Goal: Task Accomplishment & Management: Manage account settings

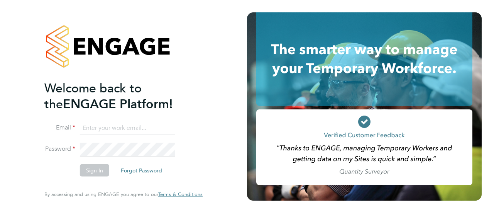
type input "neil.kendrick@vistry.co.uk"
click at [100, 170] on button "Sign In" at bounding box center [94, 170] width 29 height 12
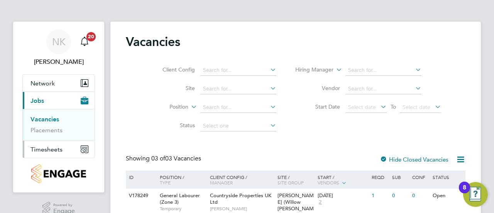
click at [47, 149] on span "Timesheets" at bounding box center [46, 148] width 32 height 7
click at [47, 136] on link "Timesheets" at bounding box center [46, 136] width 32 height 7
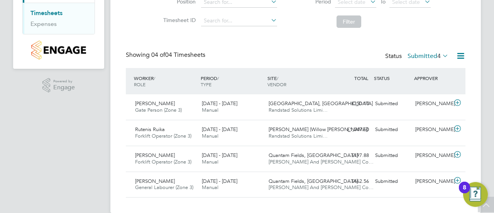
scroll to position [135, 0]
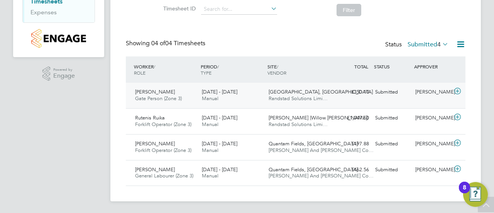
click at [299, 96] on span "Randstad Solutions Limi…" at bounding box center [298, 98] width 59 height 7
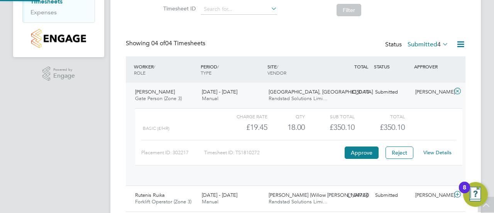
scroll to position [13, 75]
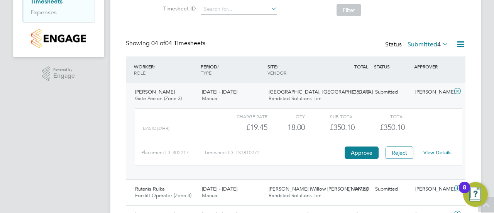
click at [439, 153] on link "View Details" at bounding box center [437, 152] width 28 height 7
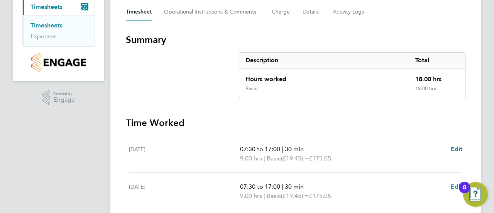
scroll to position [175, 0]
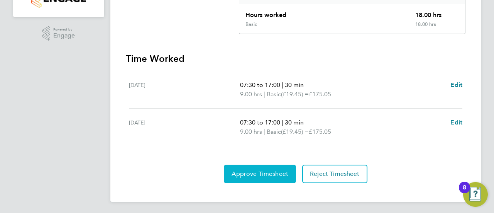
click at [276, 170] on span "Approve Timesheet" at bounding box center [260, 174] width 57 height 8
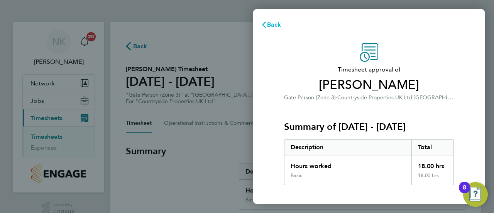
click at [267, 24] on span "Back" at bounding box center [274, 24] width 14 height 7
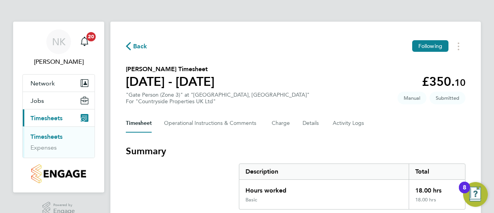
click at [129, 46] on icon "button" at bounding box center [128, 46] width 5 height 8
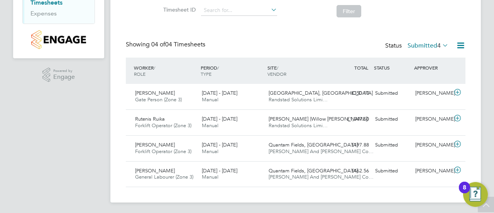
scroll to position [135, 0]
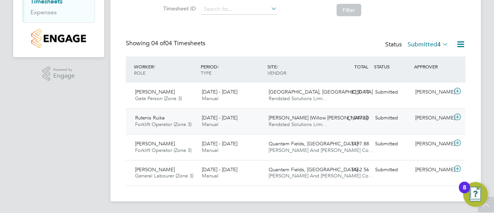
click at [297, 121] on span "Randstad Solutions Limi…" at bounding box center [298, 124] width 59 height 7
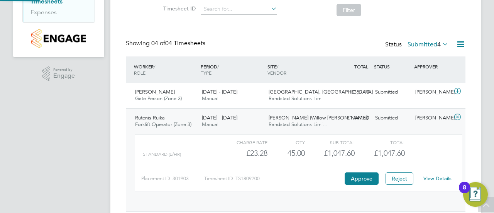
scroll to position [13, 75]
click at [442, 177] on link "View Details" at bounding box center [437, 178] width 28 height 7
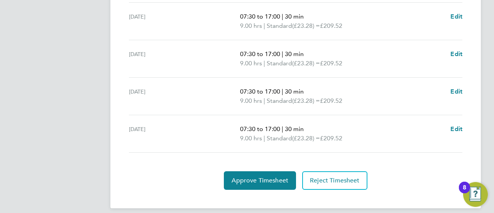
scroll to position [287, 0]
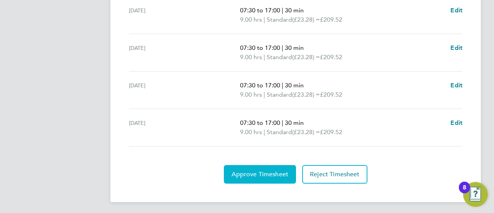
click at [252, 171] on span "Approve Timesheet" at bounding box center [260, 174] width 57 height 8
